Goal: Communication & Community: Answer question/provide support

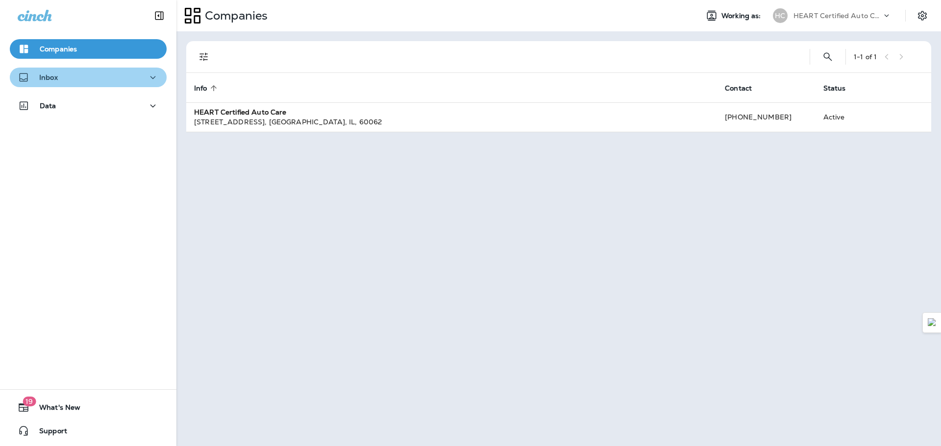
click at [97, 77] on div "Inbox" at bounding box center [88, 78] width 141 height 12
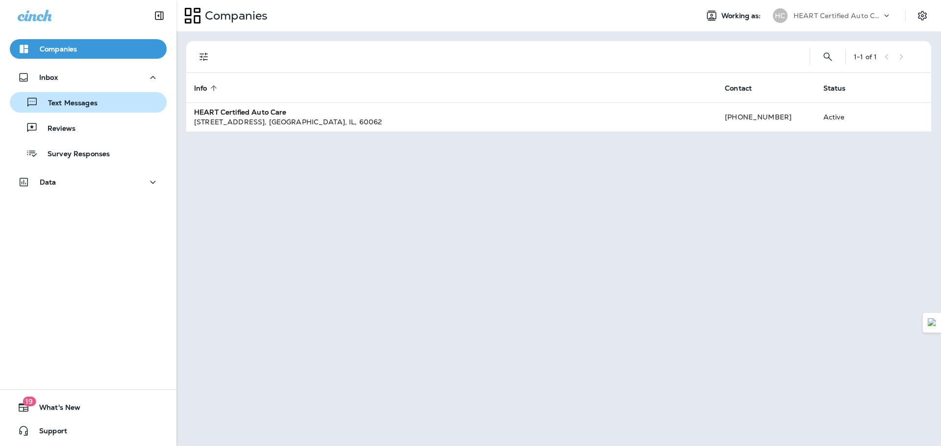
click at [89, 105] on p "Text Messages" at bounding box center [67, 103] width 59 height 9
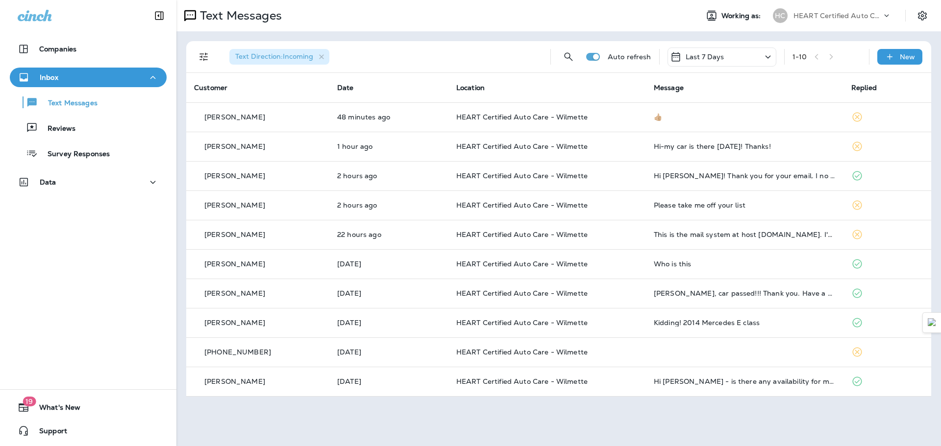
click at [824, 15] on p "HEART Certified Auto Care" at bounding box center [837, 16] width 88 height 8
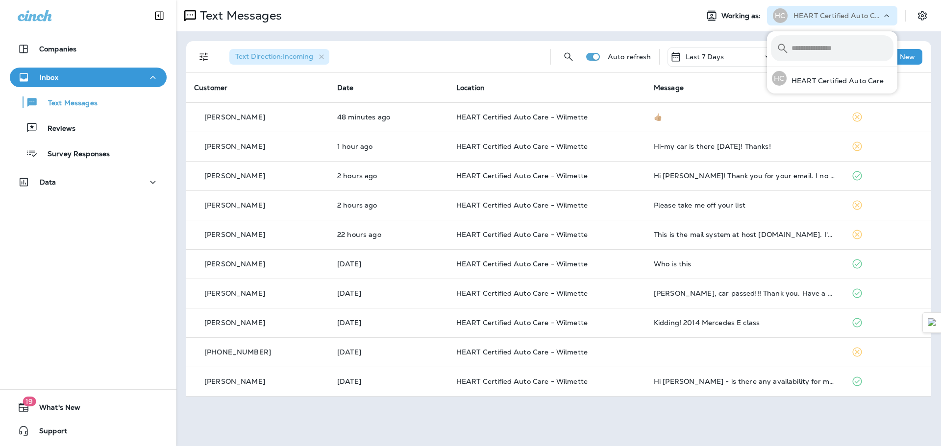
click at [824, 15] on p "HEART Certified Auto Care" at bounding box center [837, 16] width 88 height 8
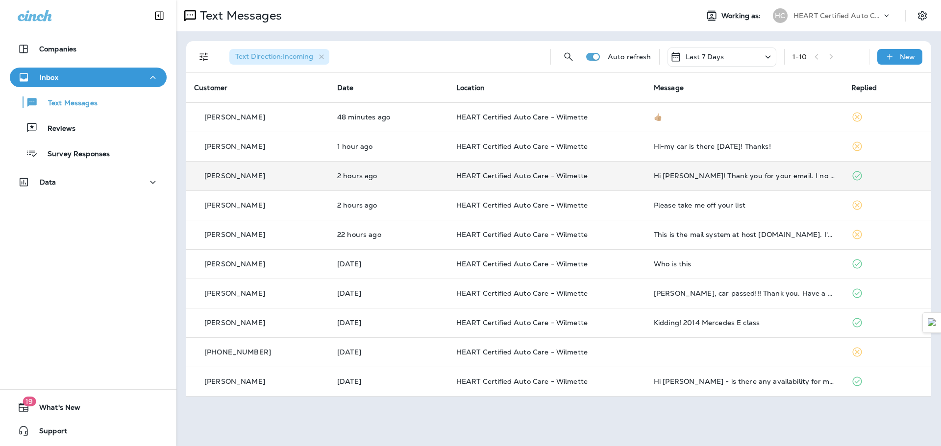
click at [716, 180] on td "Hi [PERSON_NAME]! Thank you for your email. I no longer have a car, so I no lon…" at bounding box center [744, 175] width 197 height 29
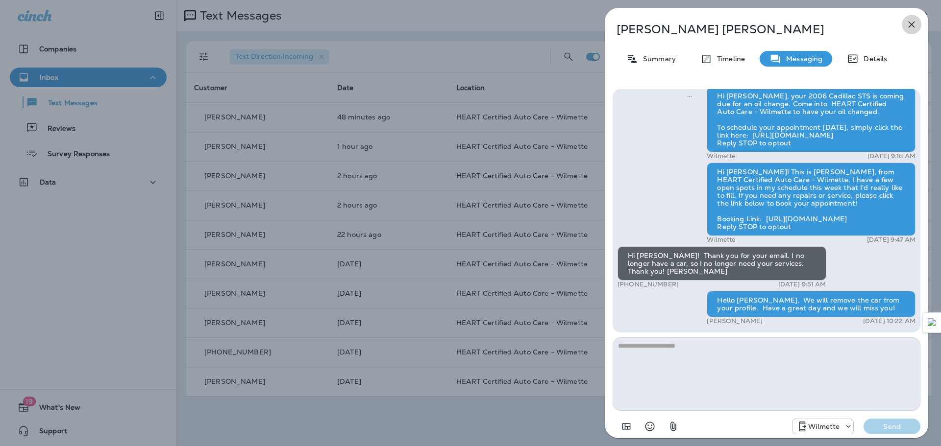
click at [913, 25] on icon "button" at bounding box center [912, 25] width 12 height 12
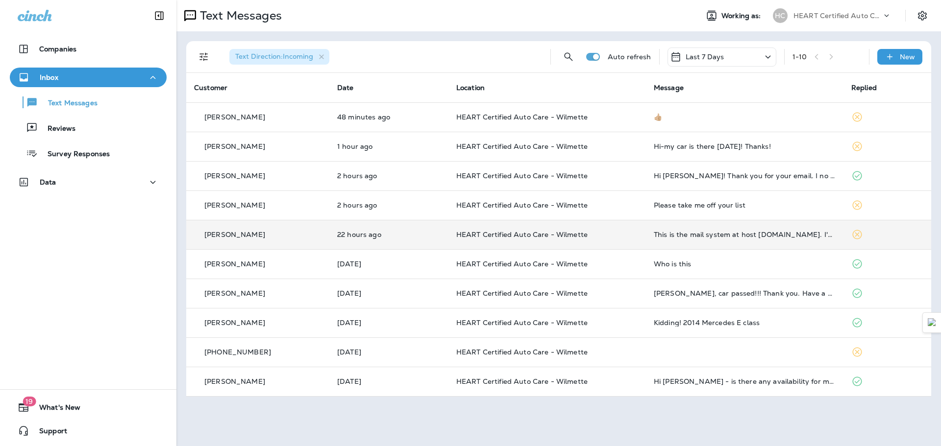
click at [605, 233] on p "HEART Certified Auto Care - Wilmette" at bounding box center [547, 235] width 182 height 8
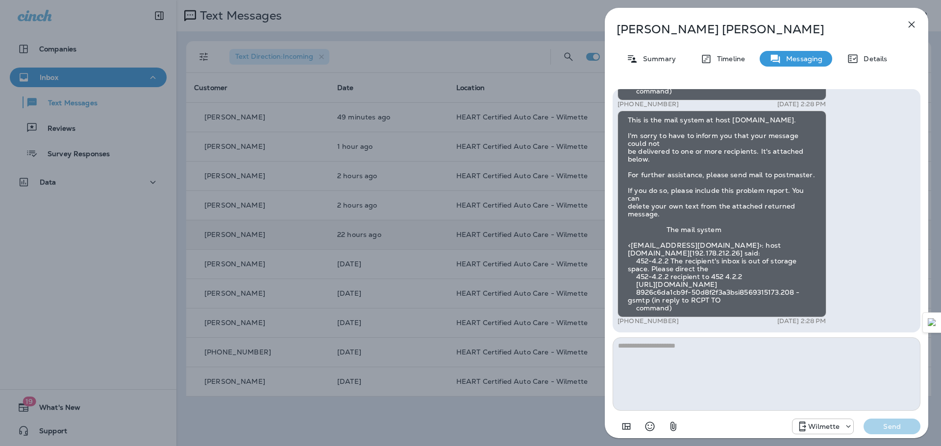
click at [911, 26] on icon "button" at bounding box center [912, 25] width 12 height 12
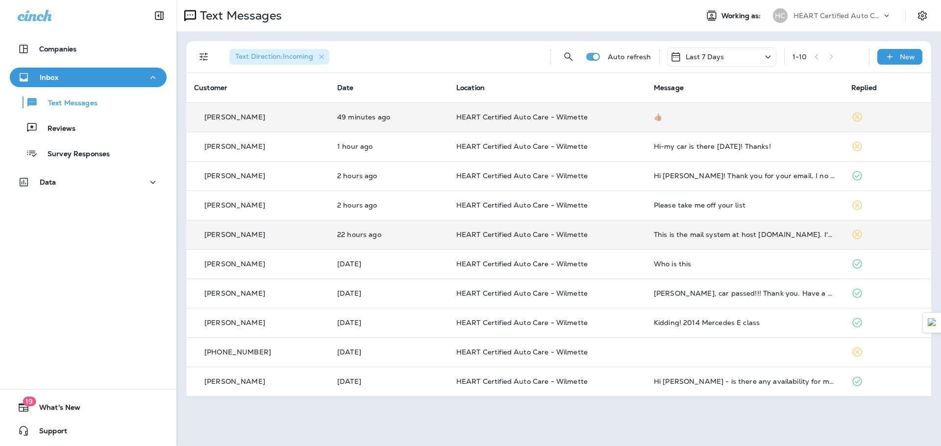
click at [443, 123] on td "49 minutes ago" at bounding box center [388, 116] width 119 height 29
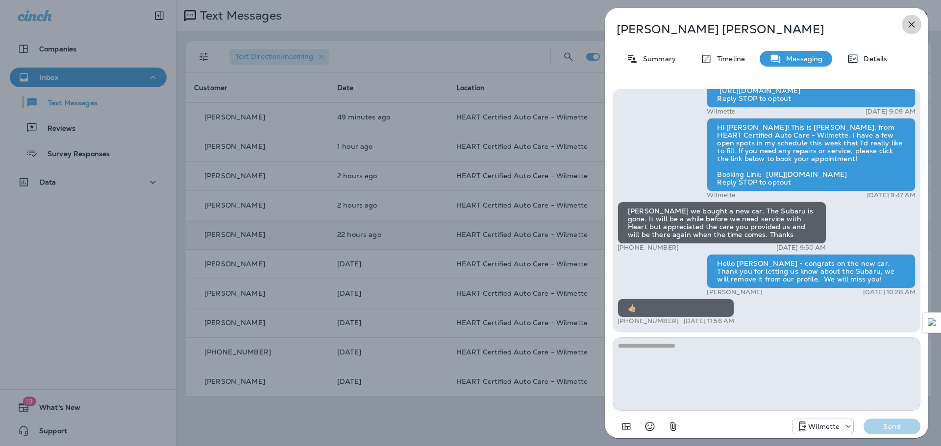
click at [910, 26] on icon "button" at bounding box center [912, 25] width 6 height 6
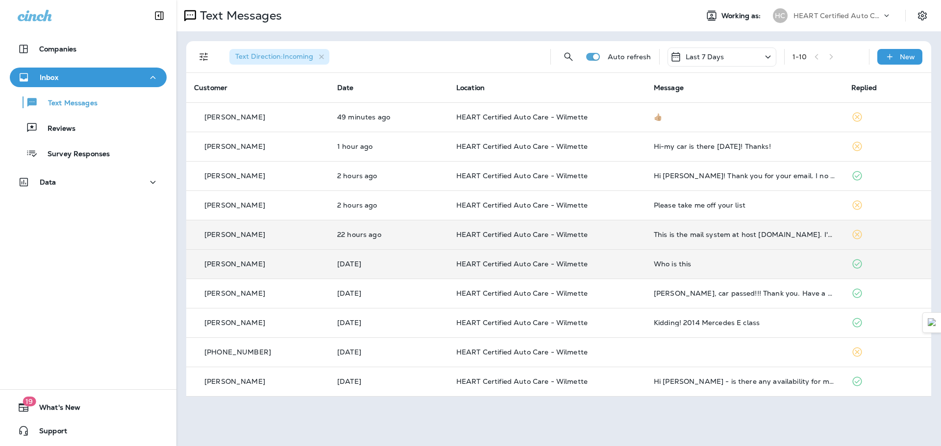
click at [607, 266] on p "HEART Certified Auto Care - Wilmette" at bounding box center [547, 264] width 182 height 8
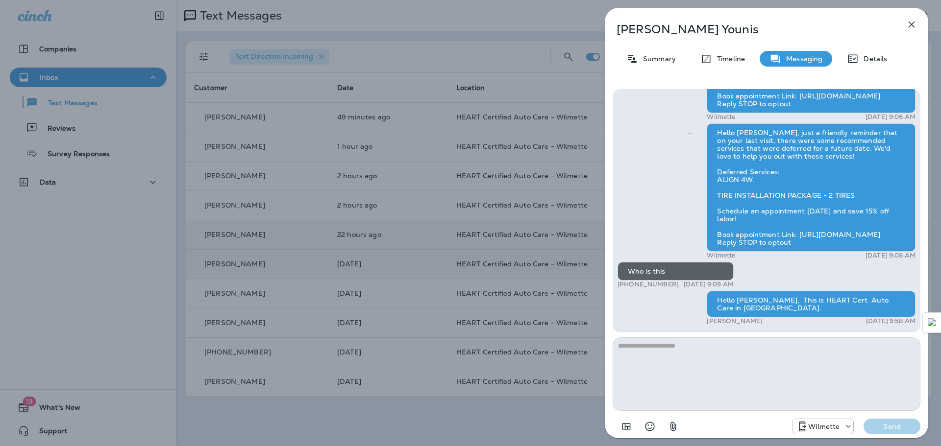
click at [909, 29] on icon "button" at bounding box center [912, 25] width 12 height 12
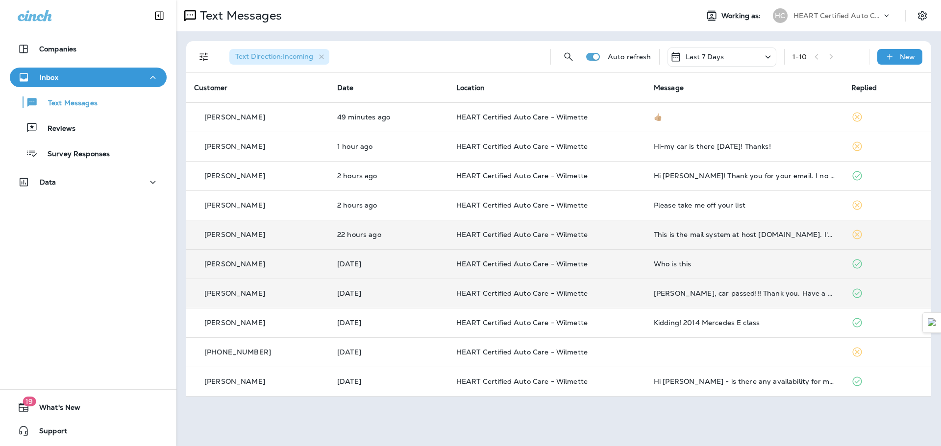
click at [400, 289] on td "[DATE]" at bounding box center [388, 293] width 119 height 29
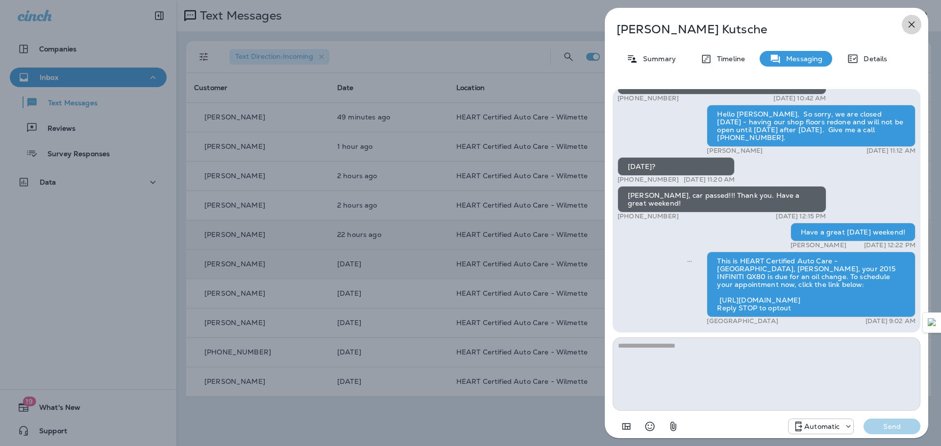
click at [912, 21] on icon "button" at bounding box center [912, 25] width 12 height 12
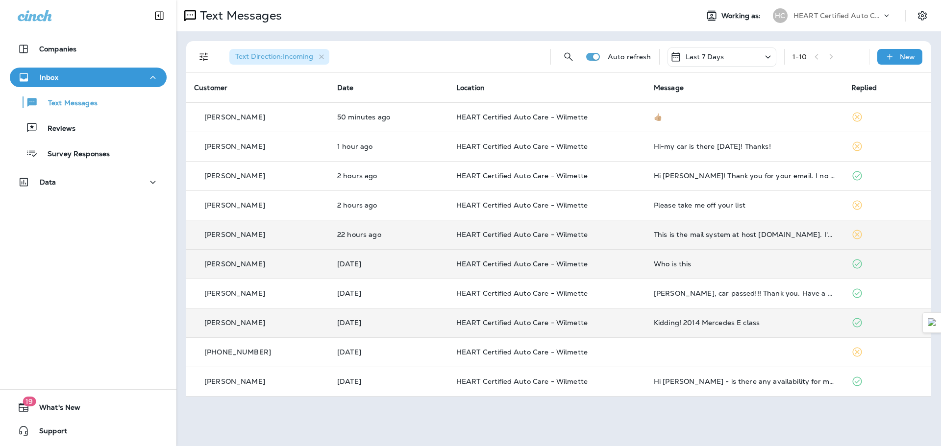
click at [619, 320] on p "HEART Certified Auto Care - Wilmette" at bounding box center [547, 323] width 182 height 8
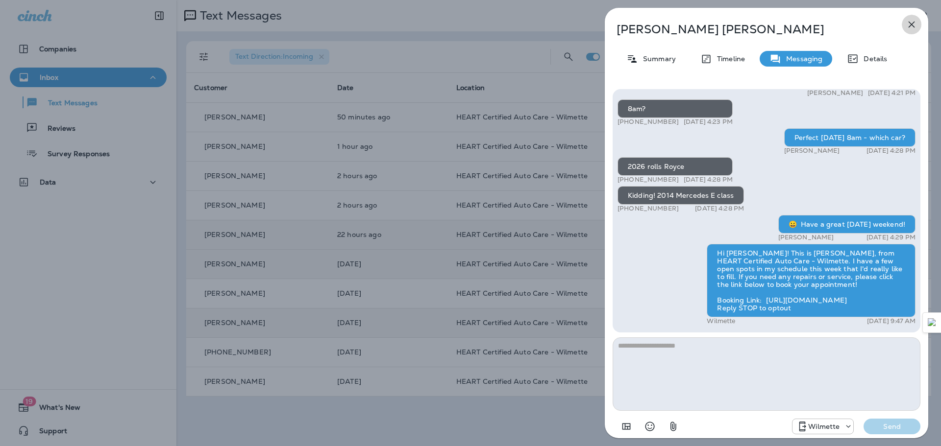
click at [911, 26] on icon "button" at bounding box center [912, 25] width 12 height 12
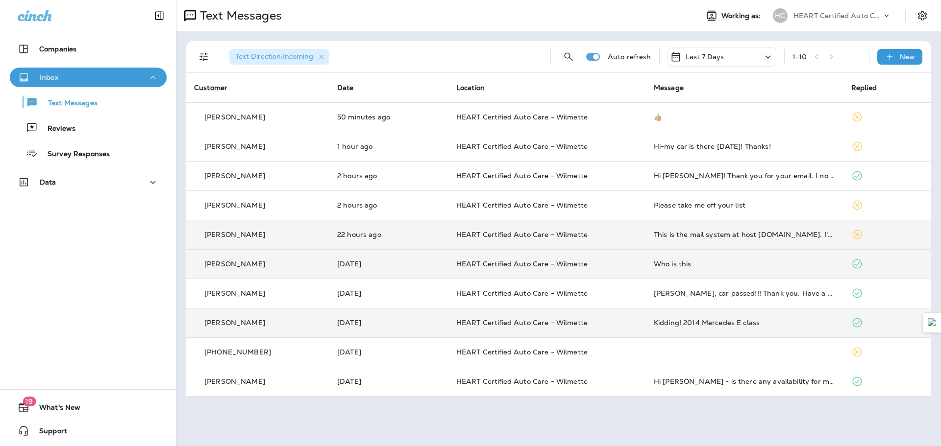
click at [78, 73] on div "Inbox" at bounding box center [88, 78] width 141 height 12
